Goal: Register for event/course

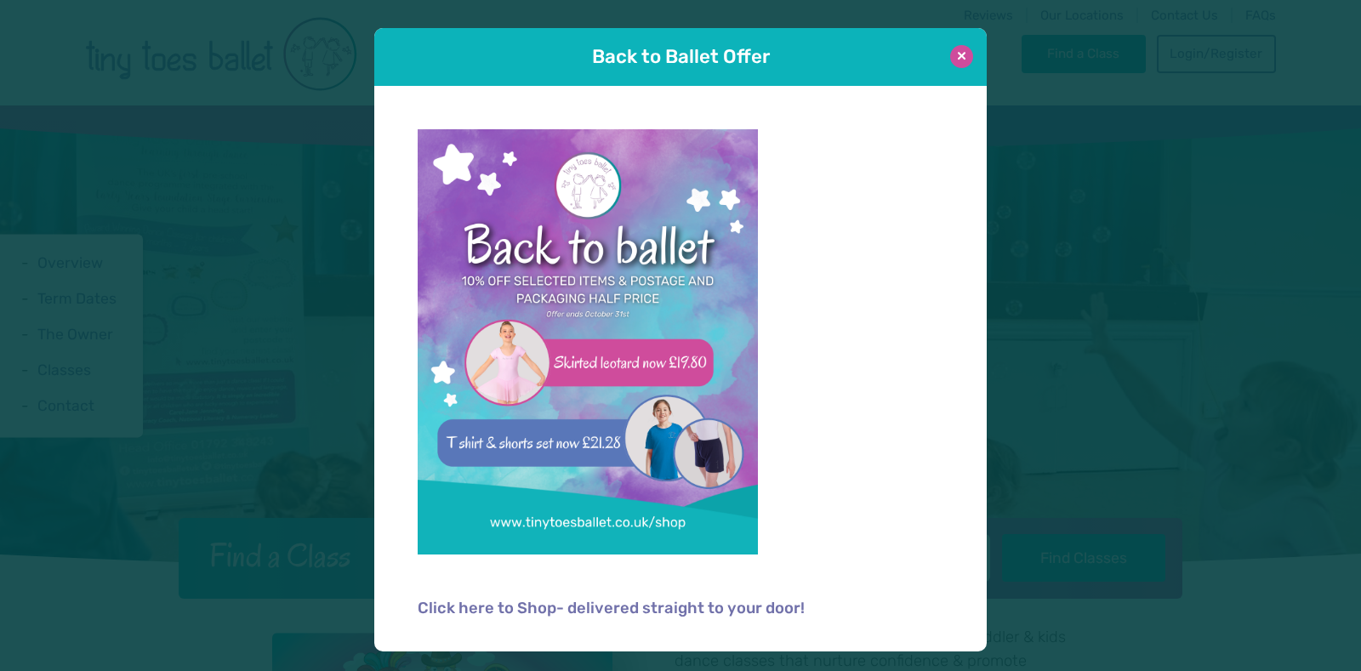
click at [958, 58] on button at bounding box center [961, 56] width 23 height 23
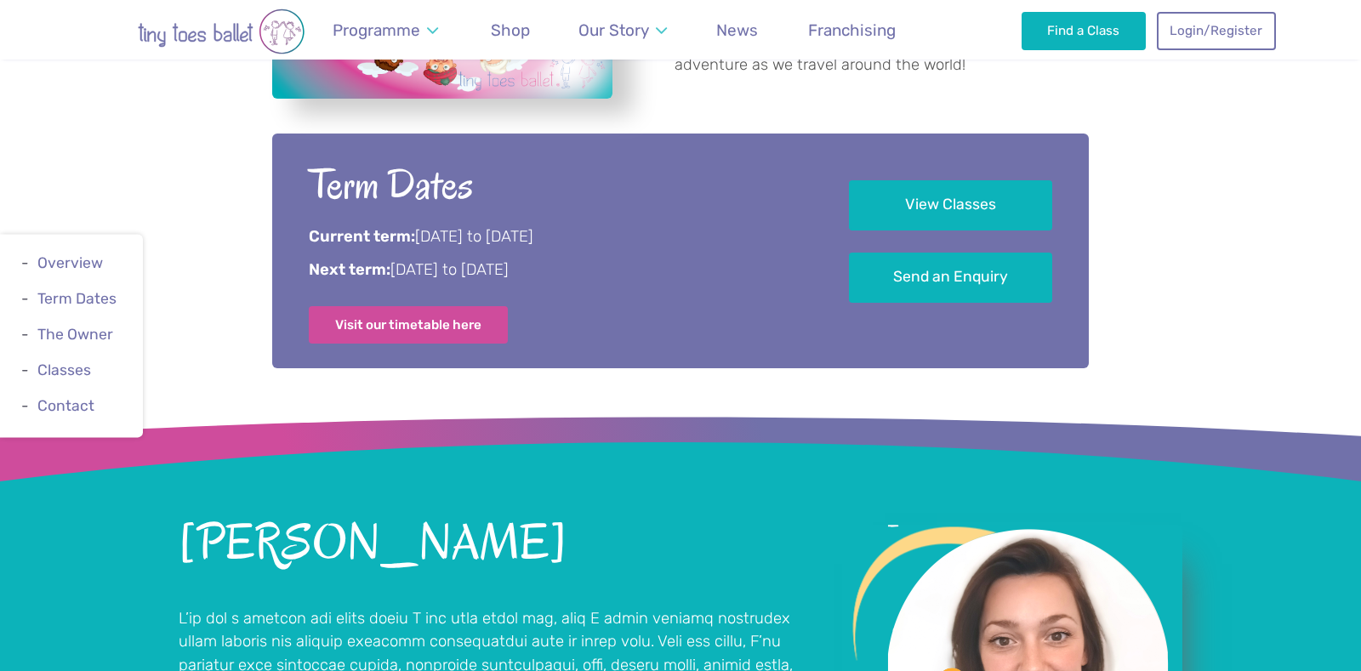
scroll to position [888, 0]
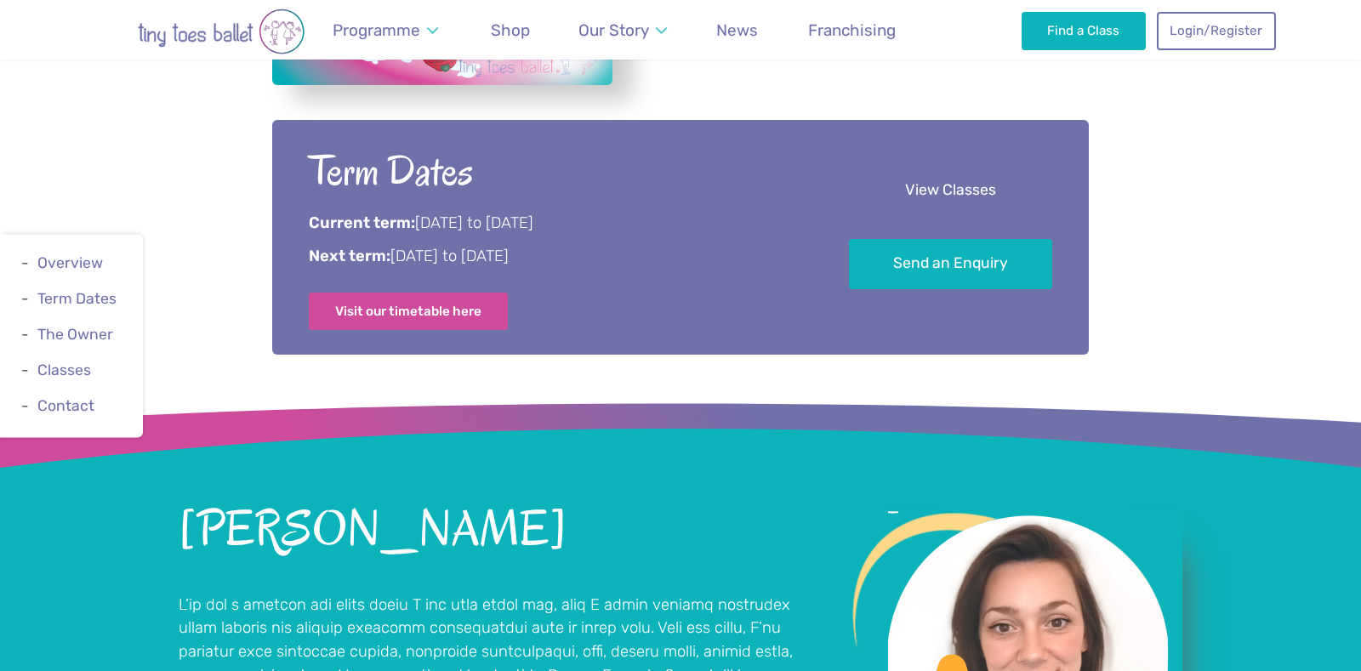
click at [985, 191] on link "View Classes" at bounding box center [950, 191] width 203 height 50
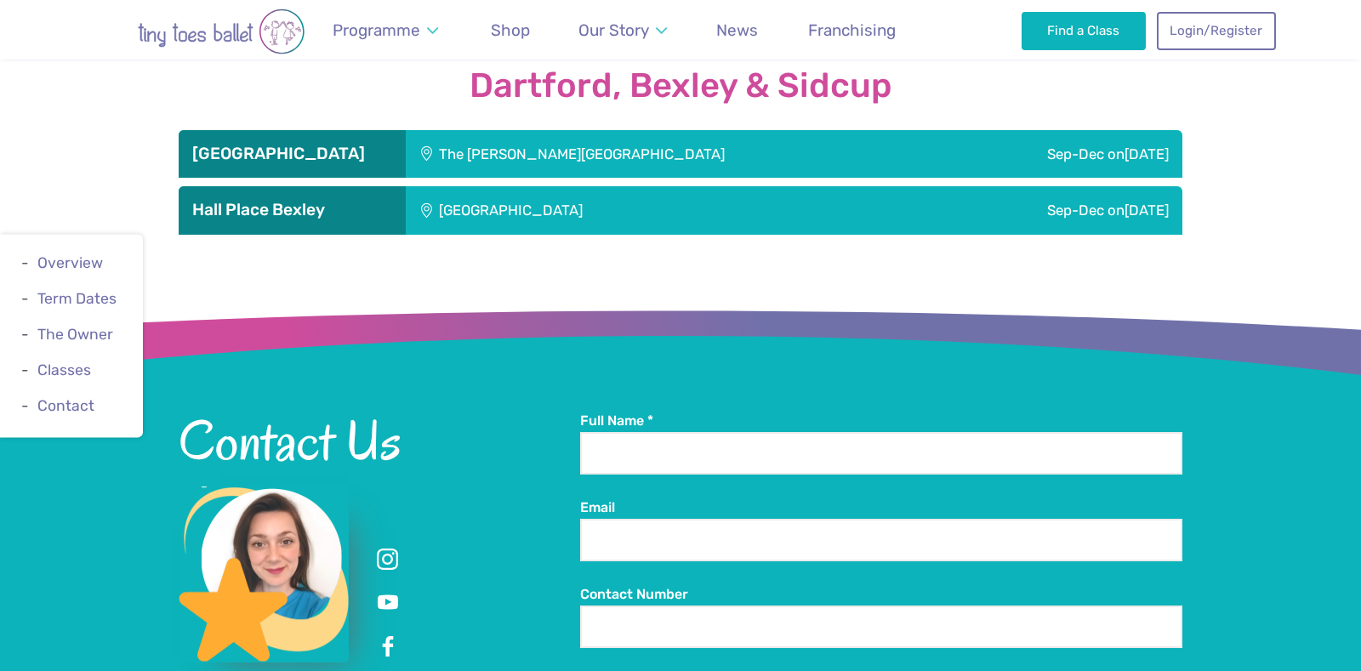
click at [942, 130] on div "Sep-Dec [DATE]" at bounding box center [1062, 154] width 240 height 48
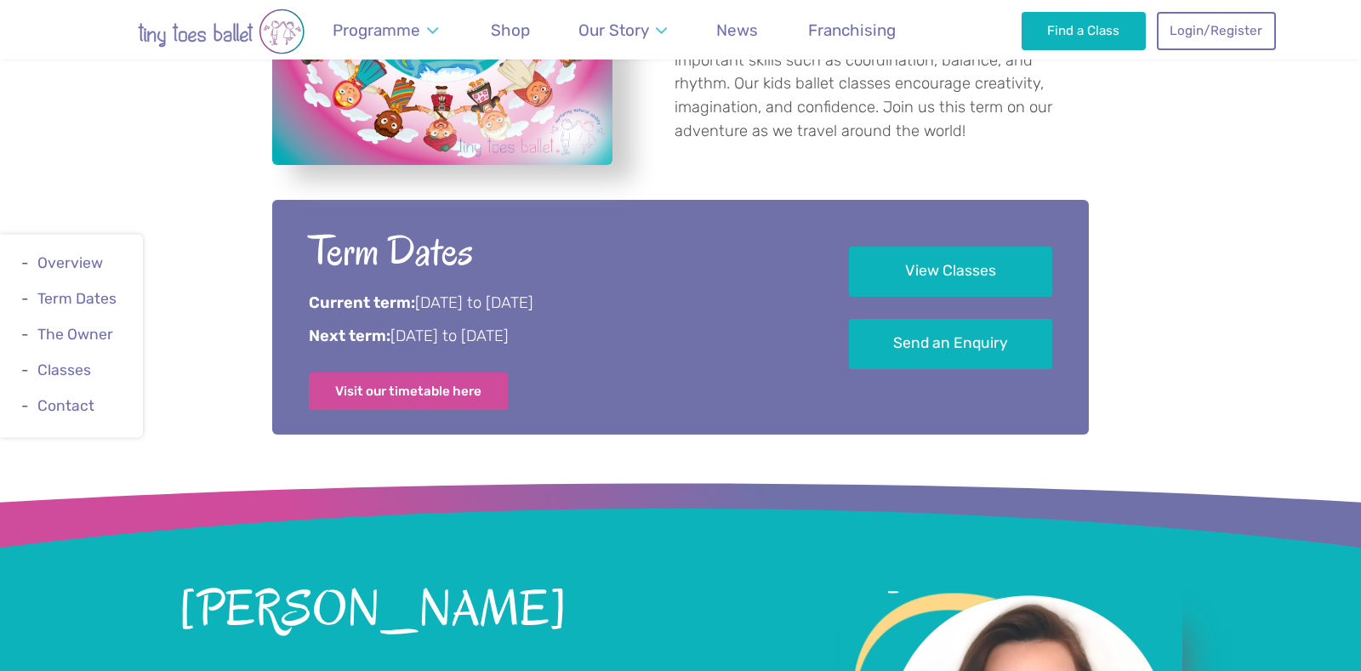
scroll to position [864, 0]
